Goal: Task Accomplishment & Management: Use online tool/utility

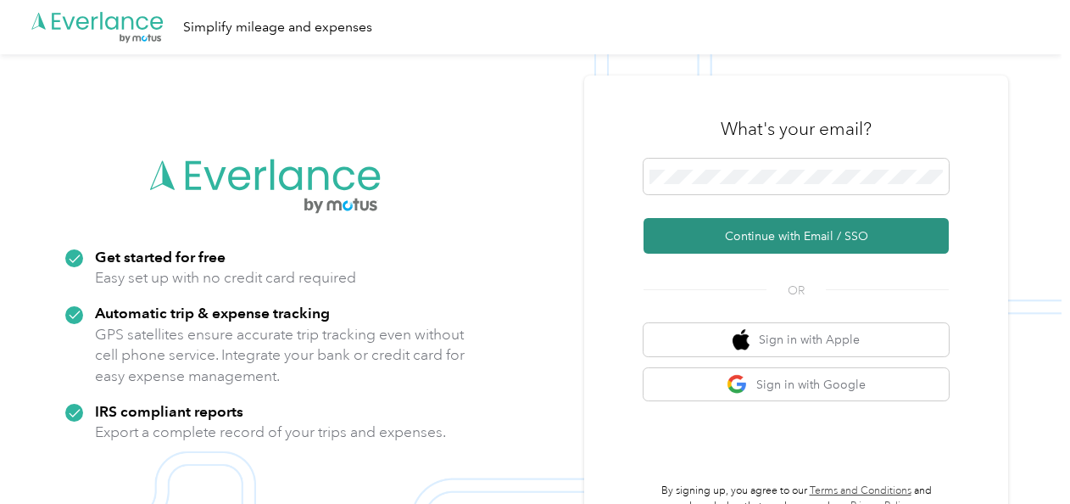
click at [792, 225] on button "Continue with Email / SSO" at bounding box center [796, 236] width 305 height 36
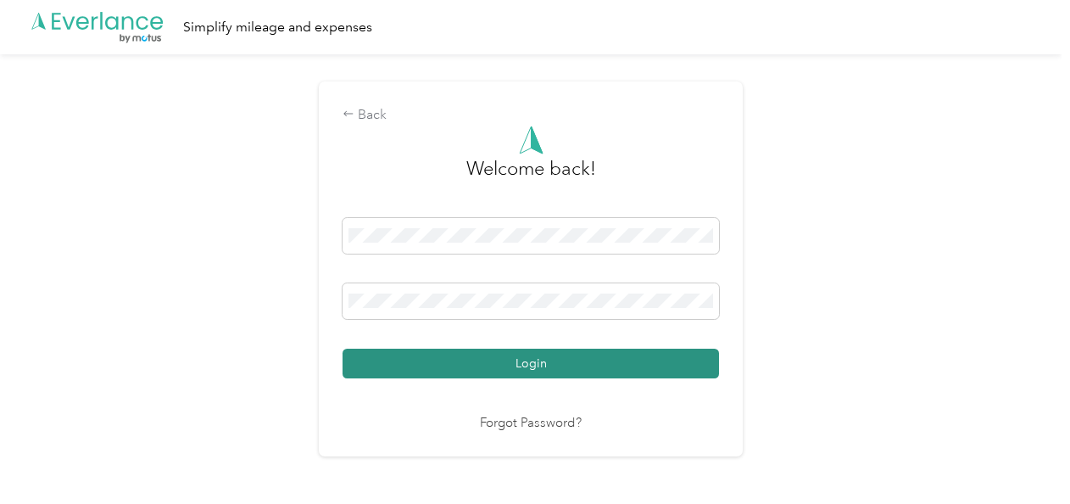
click at [556, 371] on button "Login" at bounding box center [531, 363] width 376 height 30
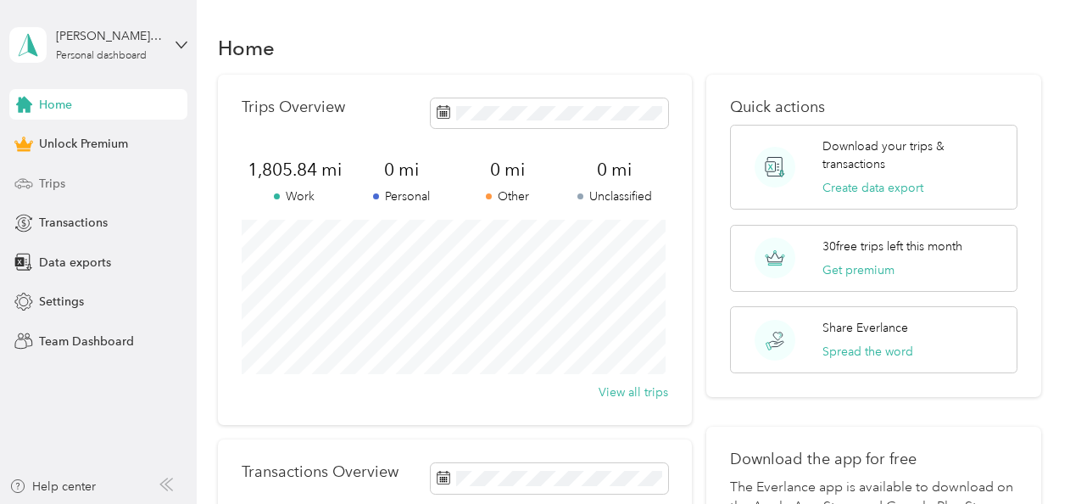
click at [61, 181] on span "Trips" at bounding box center [52, 184] width 26 height 18
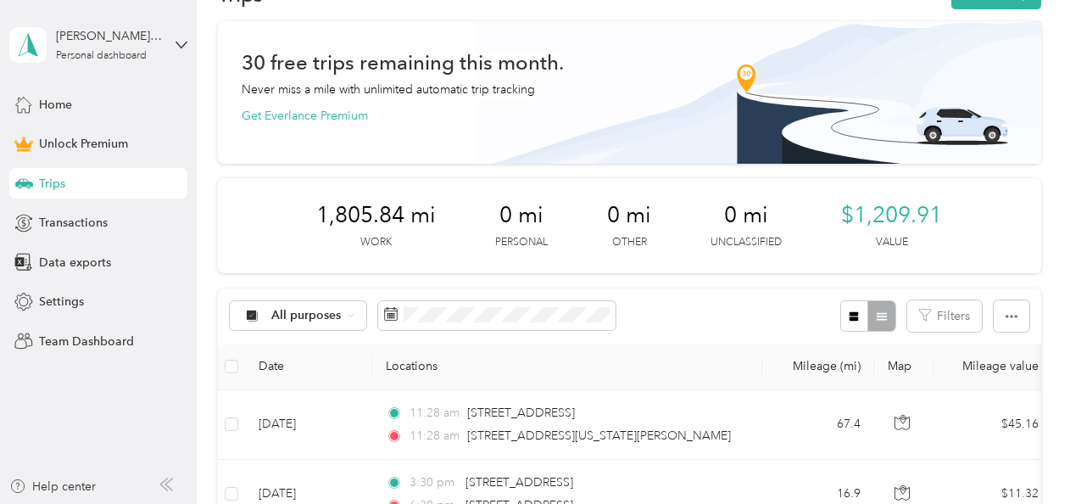
scroll to position [85, 0]
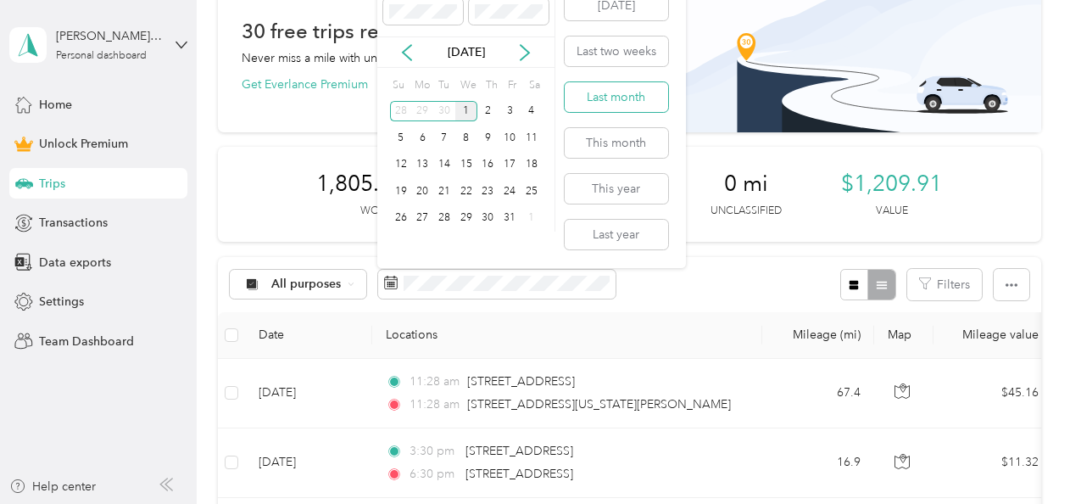
click at [606, 93] on button "Last month" at bounding box center [616, 97] width 103 height 30
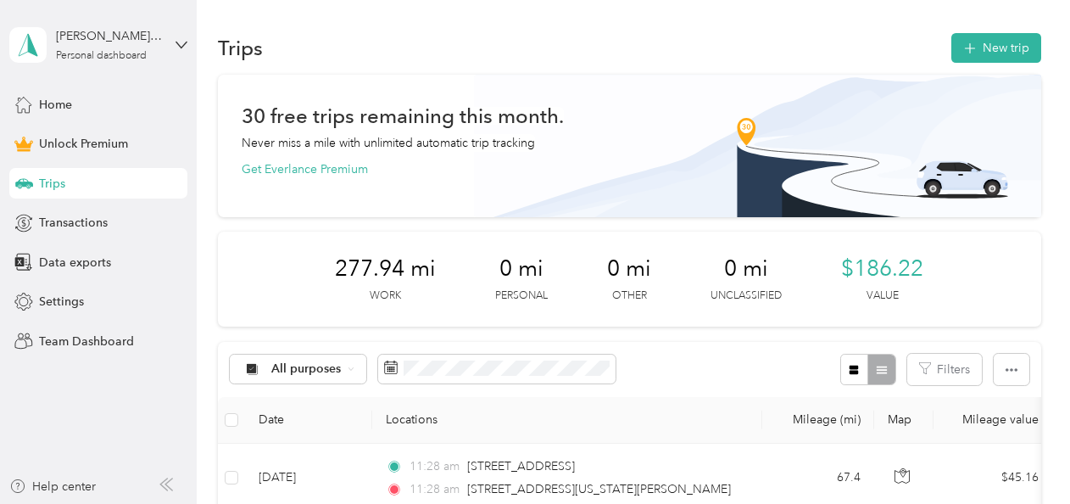
drag, startPoint x: 761, startPoint y: 0, endPoint x: 574, endPoint y: 47, distance: 193.1
click at [574, 47] on div "Trips New trip" at bounding box center [629, 48] width 823 height 36
click at [1006, 374] on icon "button" at bounding box center [1012, 370] width 12 height 12
click at [972, 427] on span "Export" at bounding box center [983, 431] width 36 height 14
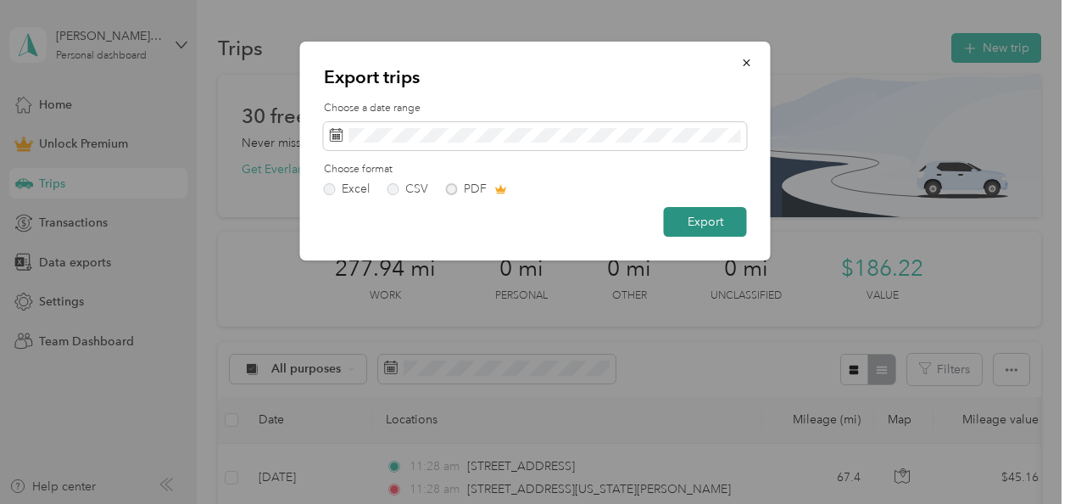
click at [705, 225] on button "Export" at bounding box center [705, 222] width 83 height 30
